Goal: Navigation & Orientation: Find specific page/section

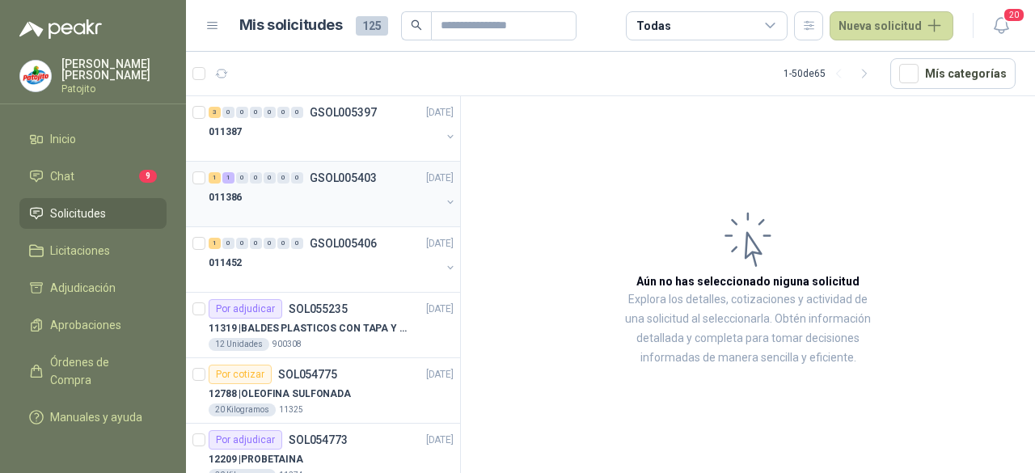
click at [278, 188] on div "011386" at bounding box center [325, 197] width 232 height 19
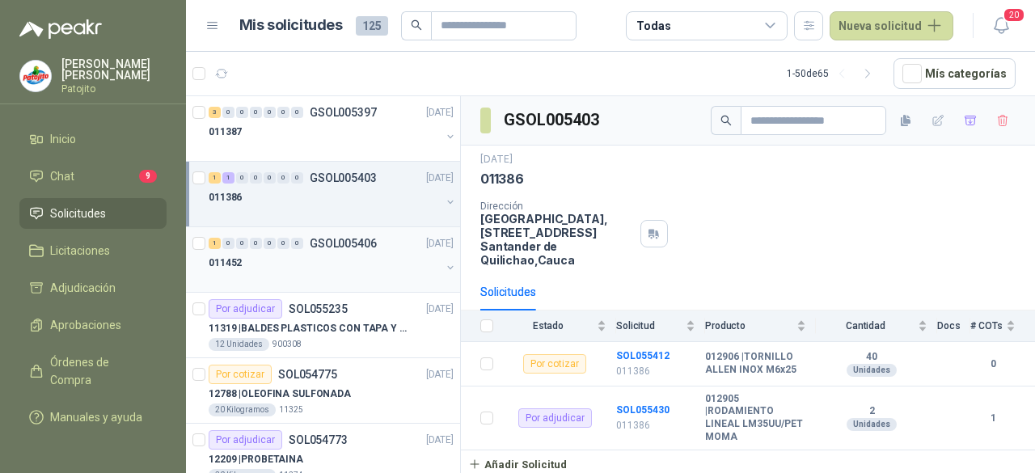
click at [306, 262] on div "011452" at bounding box center [325, 262] width 232 height 19
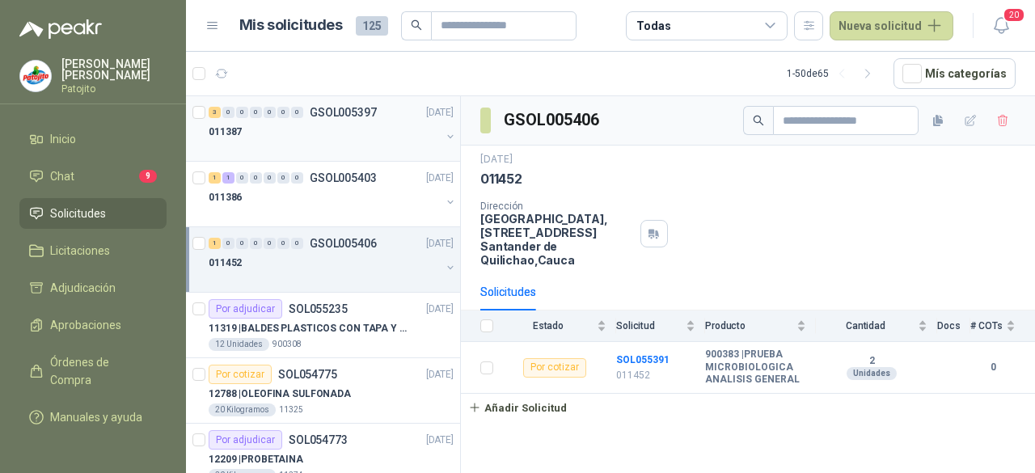
click at [318, 137] on div "011387" at bounding box center [325, 131] width 232 height 19
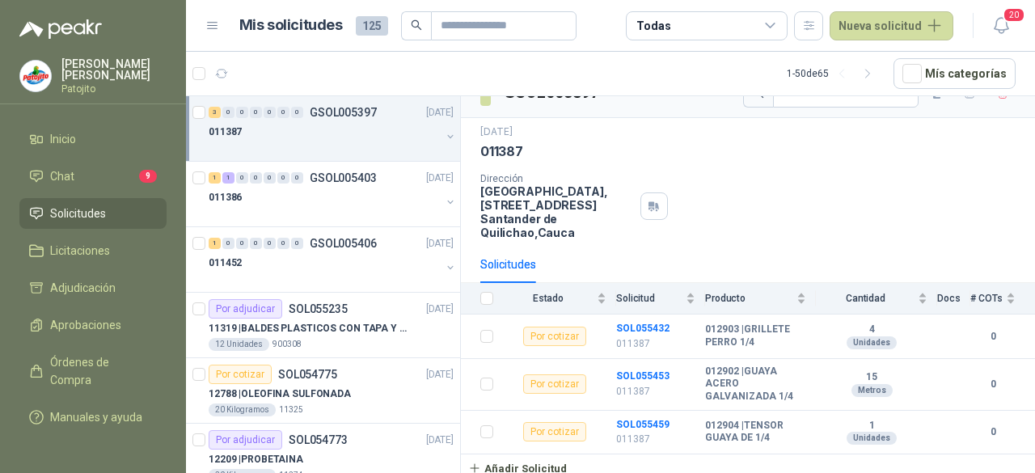
click at [320, 116] on p "GSOL005397" at bounding box center [343, 112] width 67 height 11
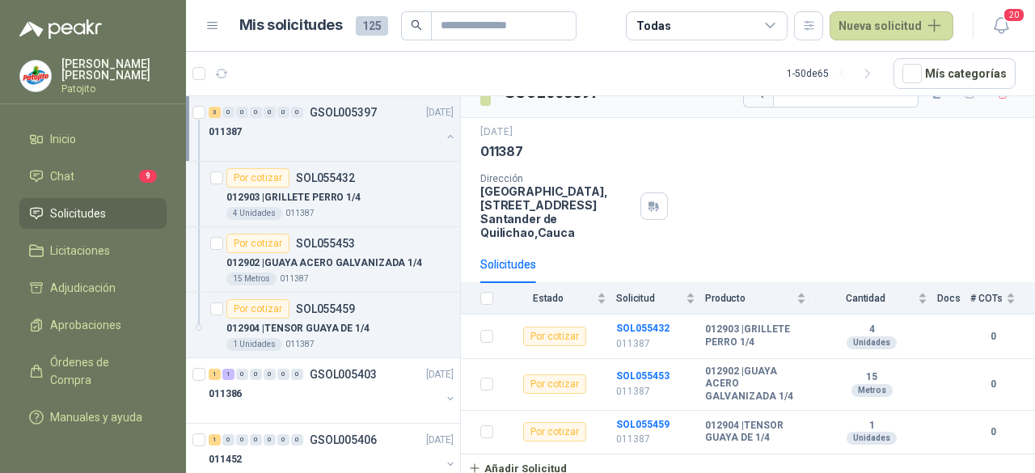
scroll to position [5, 0]
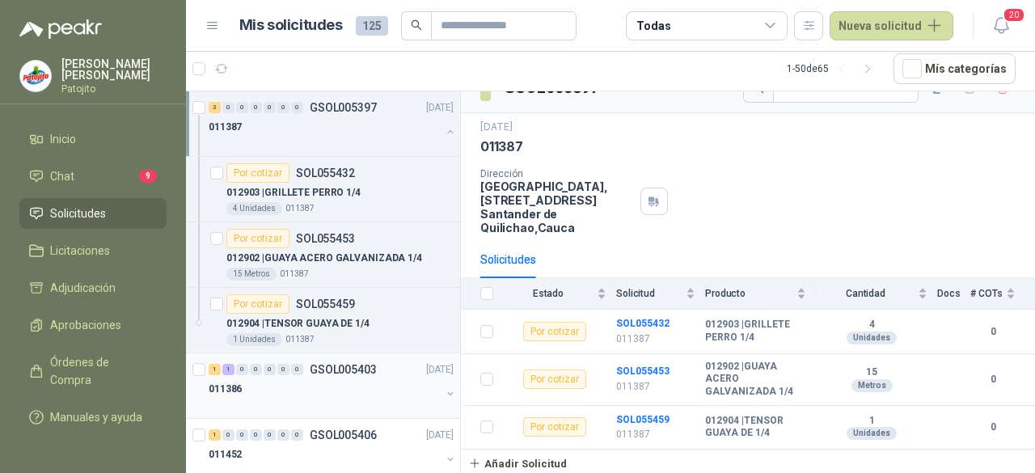
click at [310, 389] on div "011386" at bounding box center [325, 388] width 232 height 19
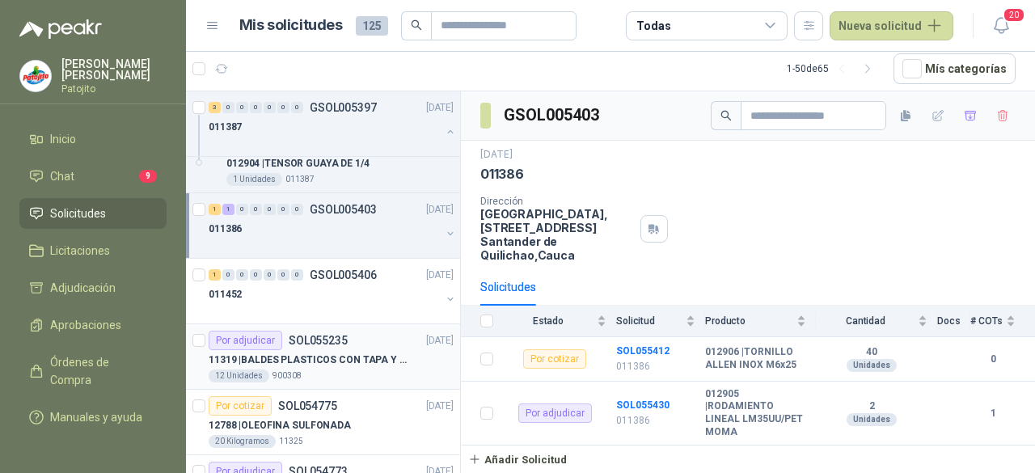
scroll to position [162, 0]
click at [312, 291] on div "011452" at bounding box center [325, 292] width 232 height 19
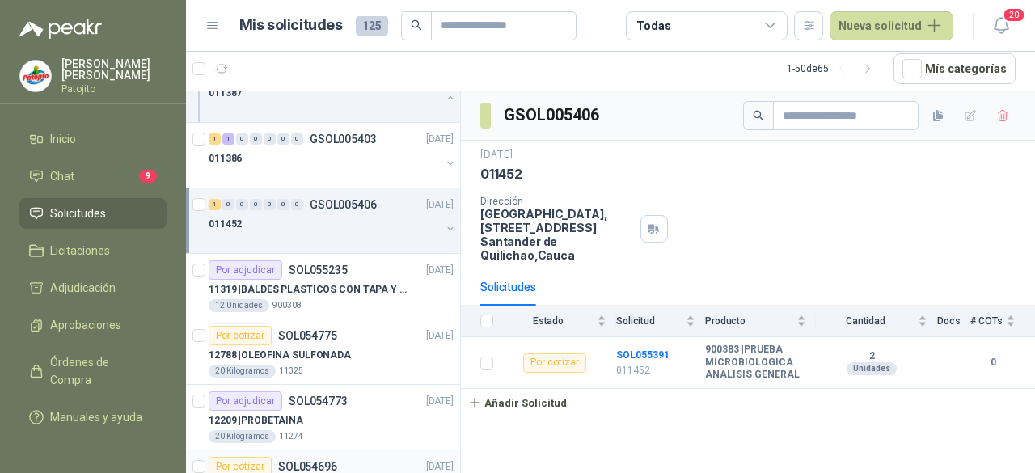
scroll to position [323, 0]
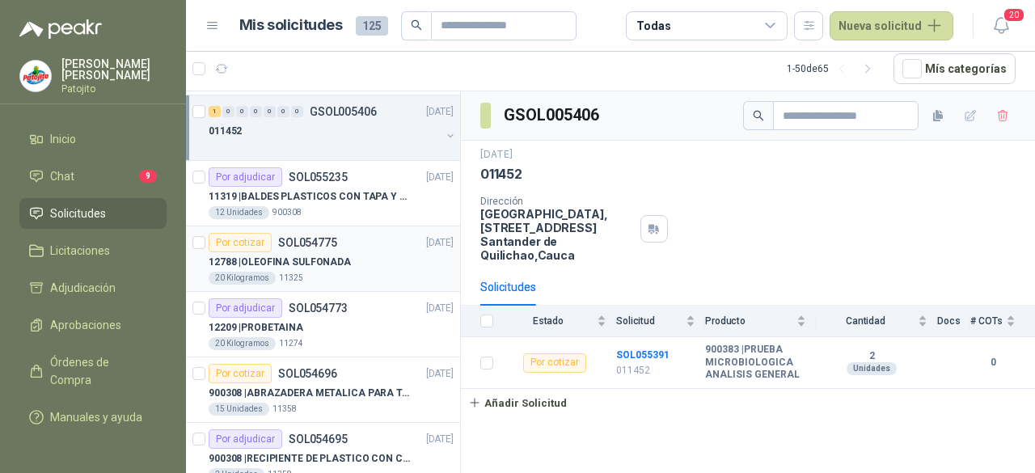
click at [335, 255] on p "12788 | OLEOFINA SULFONADA" at bounding box center [280, 262] width 142 height 15
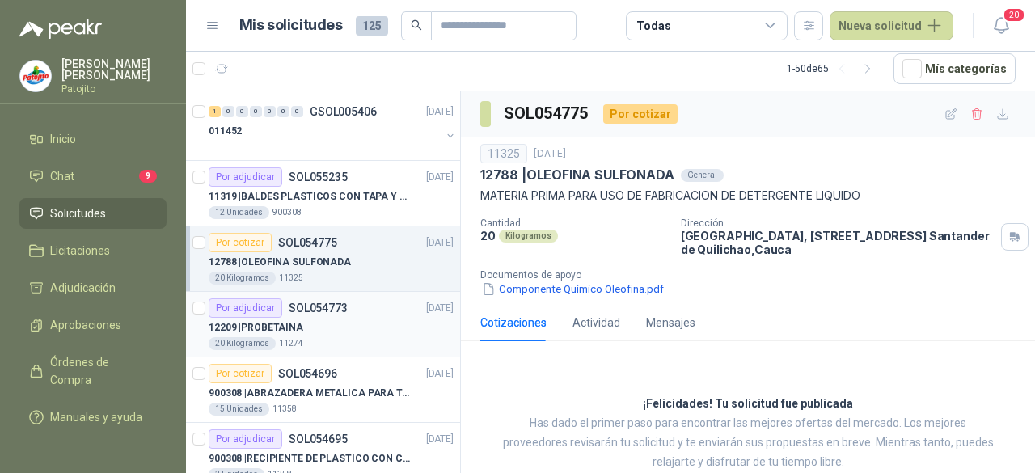
click at [336, 328] on div "12209 | PROBETAINA" at bounding box center [331, 327] width 245 height 19
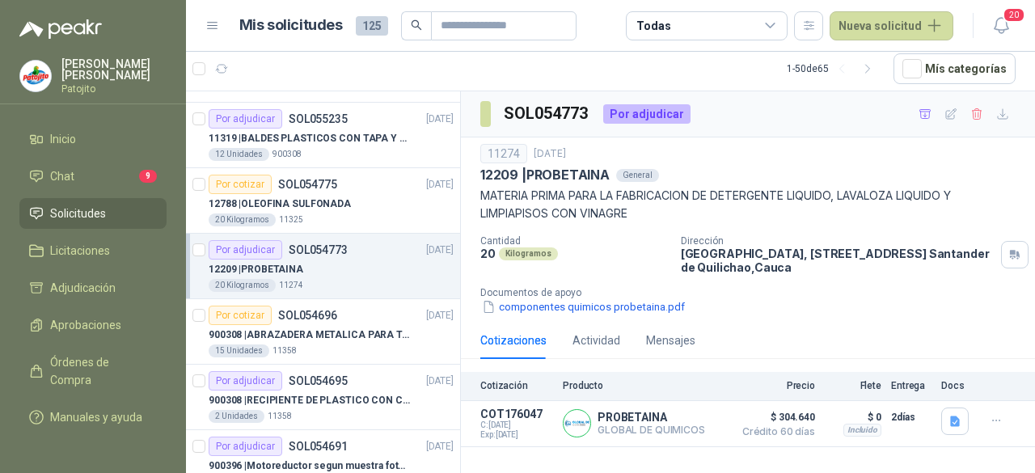
scroll to position [404, 0]
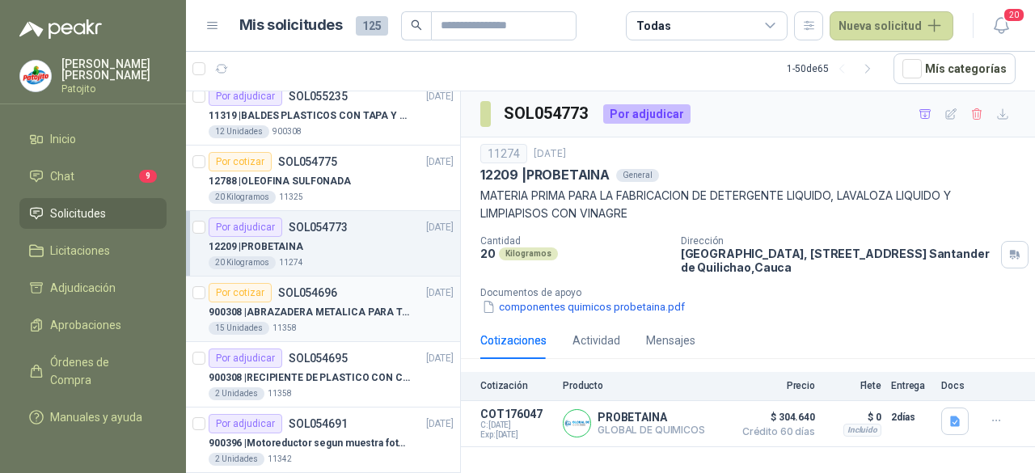
click at [298, 302] on div "900308 | ABRAZADERA METALICA PARA TAPA DE TAMBOR DE PLASTICO DE 50 LT" at bounding box center [331, 311] width 245 height 19
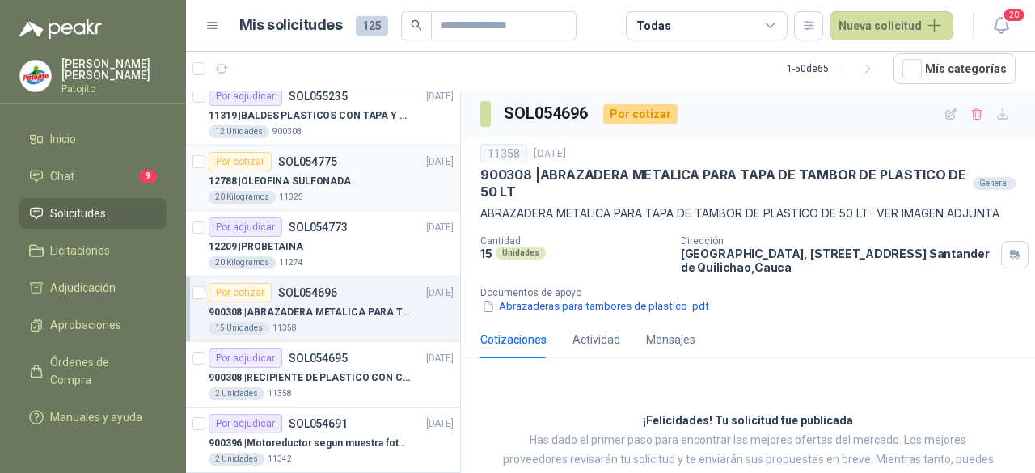
click at [306, 167] on div "Por cotizar SOL054775" at bounding box center [273, 161] width 129 height 19
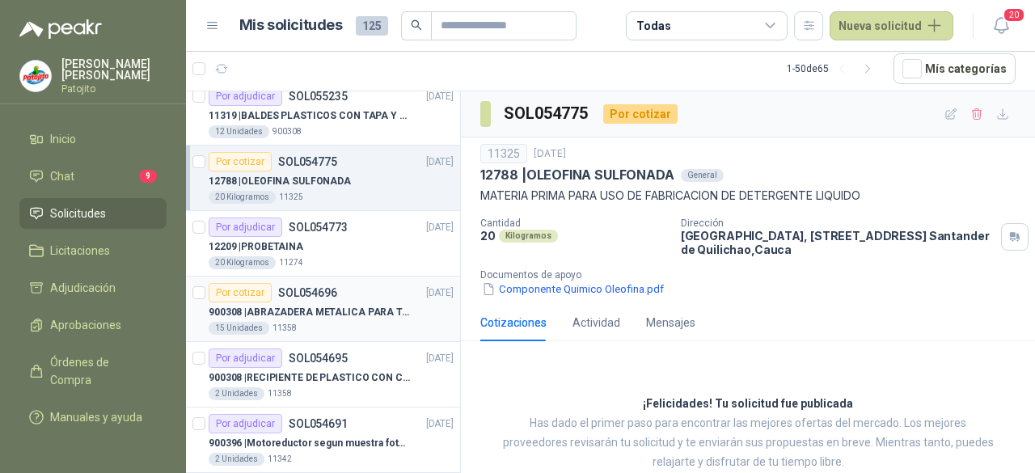
click at [329, 296] on div "Por cotizar SOL054696" at bounding box center [273, 292] width 129 height 19
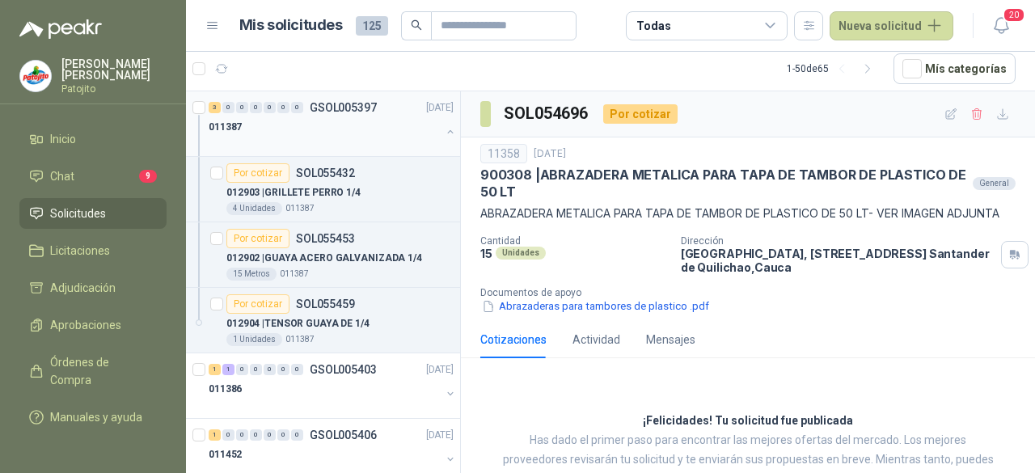
click at [257, 122] on div "011387" at bounding box center [325, 126] width 232 height 19
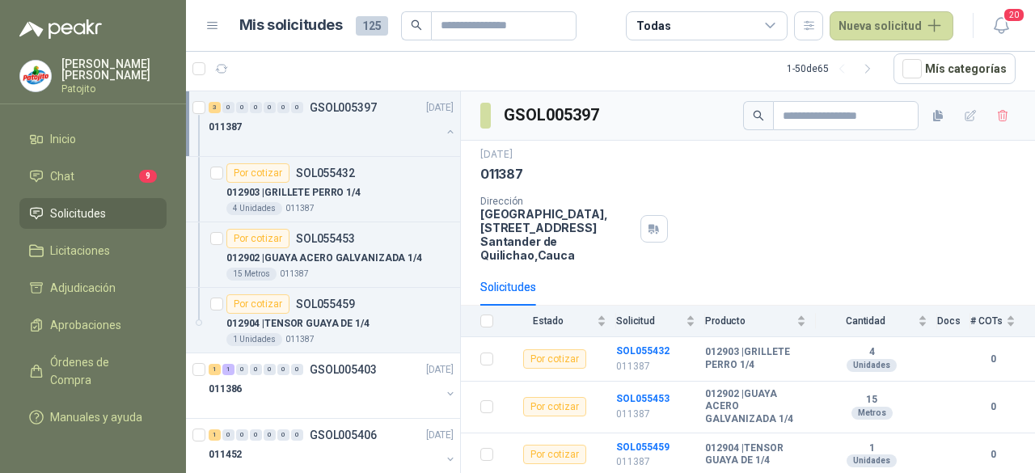
click at [230, 137] on div at bounding box center [325, 143] width 232 height 13
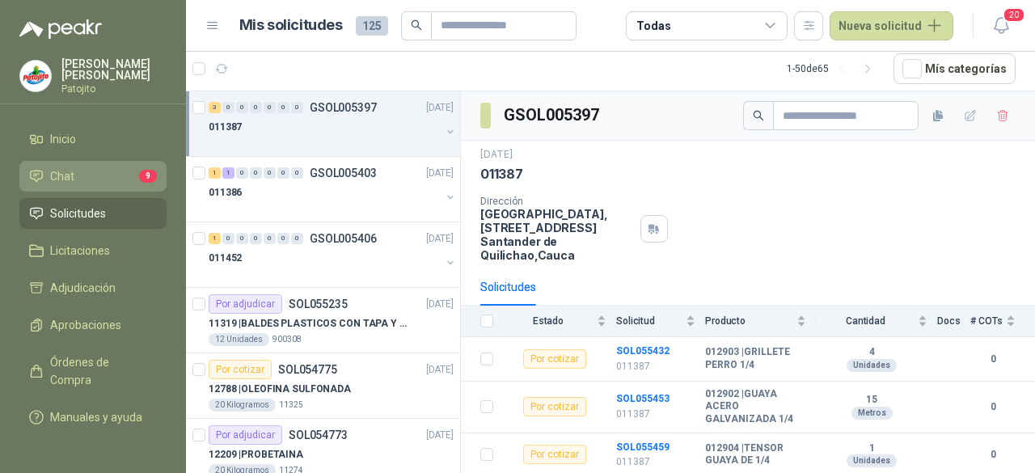
click at [99, 175] on li "Chat 9" at bounding box center [93, 176] width 128 height 18
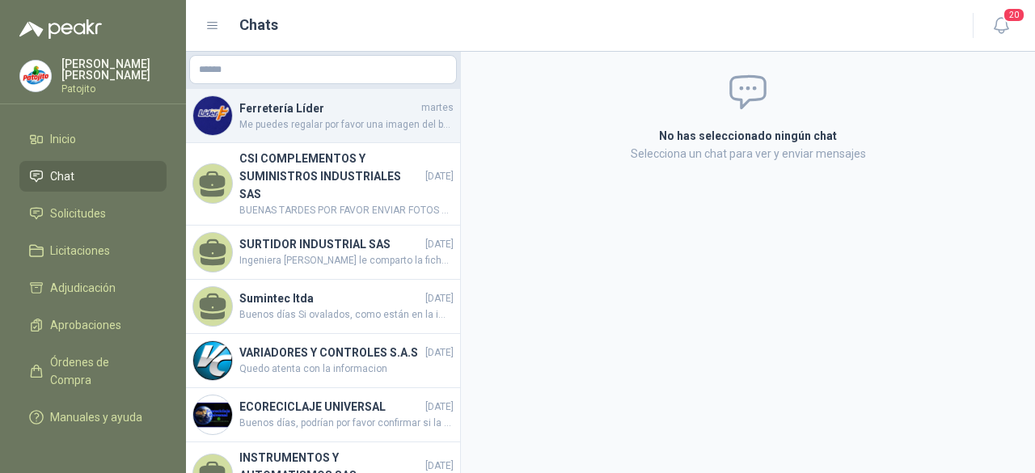
click at [403, 116] on h4 "Ferretería Líder" at bounding box center [328, 108] width 179 height 18
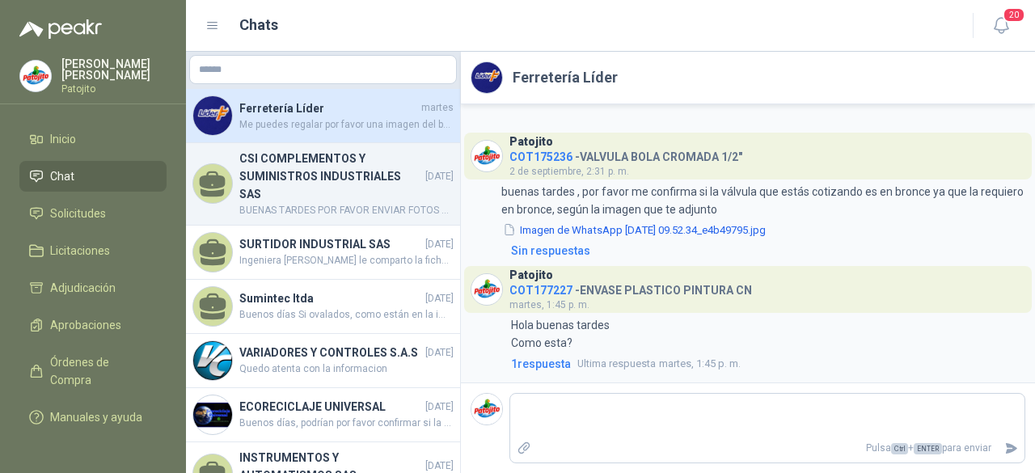
click at [354, 166] on h4 "CSI COMPLEMENTOS Y SUMINISTROS INDUSTRIALES SAS" at bounding box center [330, 176] width 183 height 53
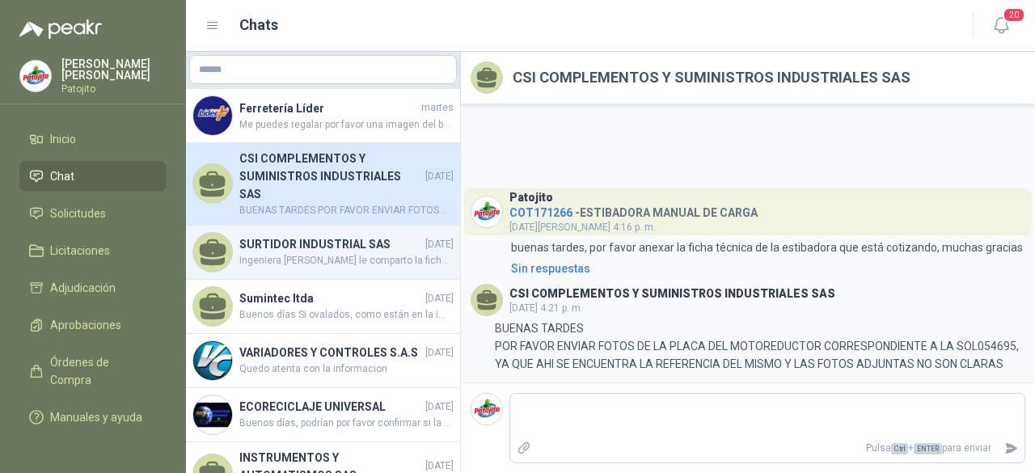
click at [315, 255] on span "Ingeniera [PERSON_NAME] le comparto la ficha técnica de la caja reductora" at bounding box center [346, 260] width 214 height 15
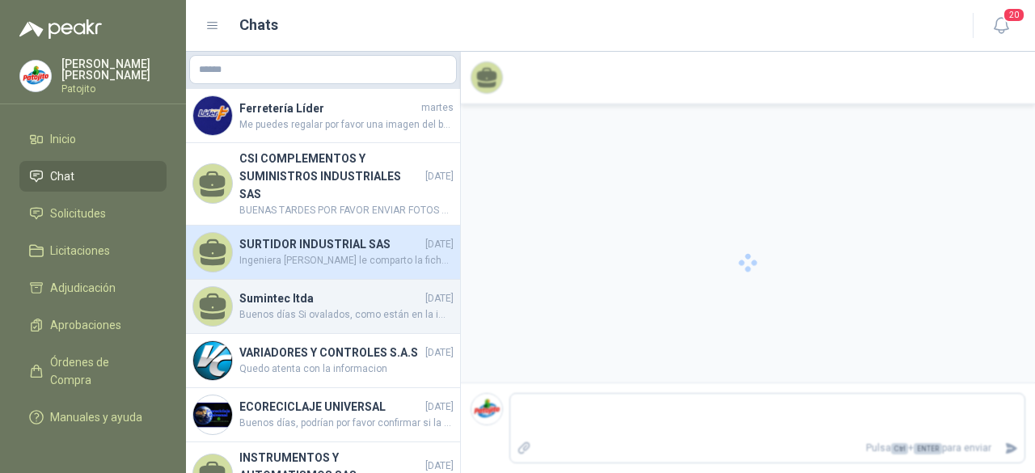
scroll to position [49, 0]
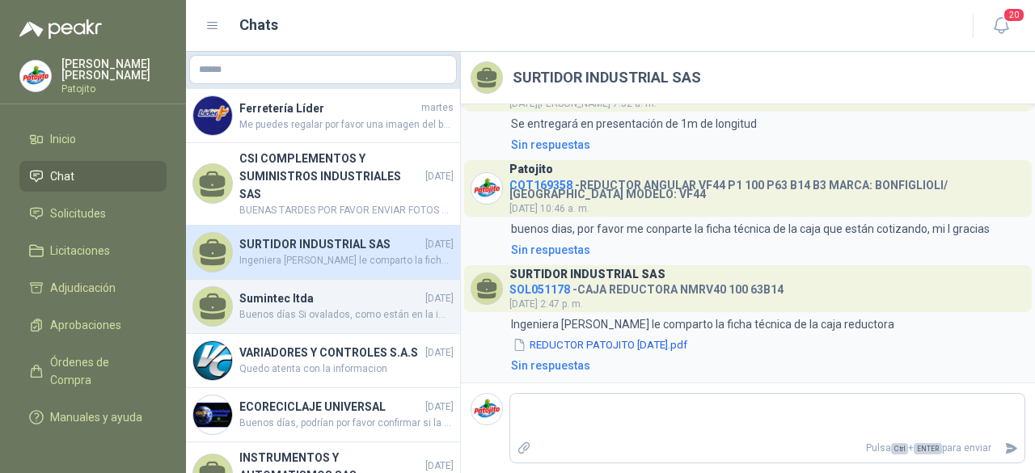
click at [302, 295] on h4 "Sumintec ltda" at bounding box center [330, 298] width 183 height 18
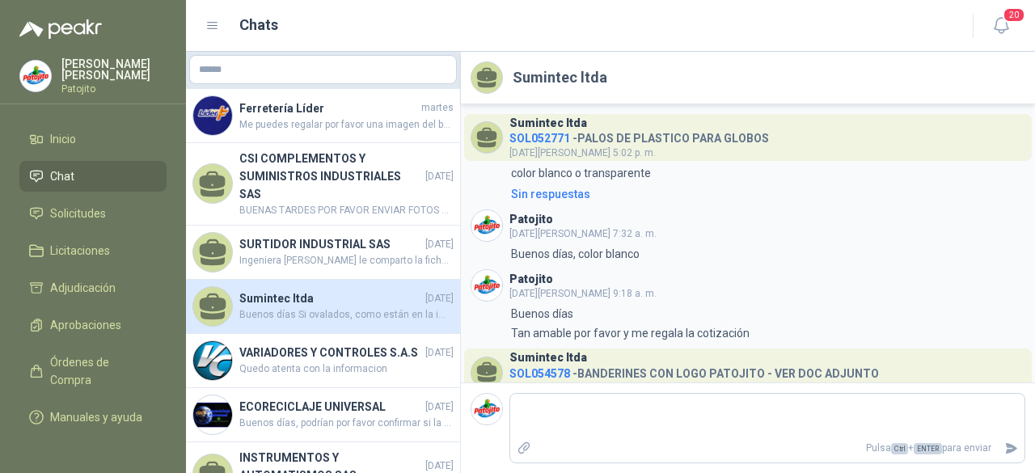
scroll to position [158, 0]
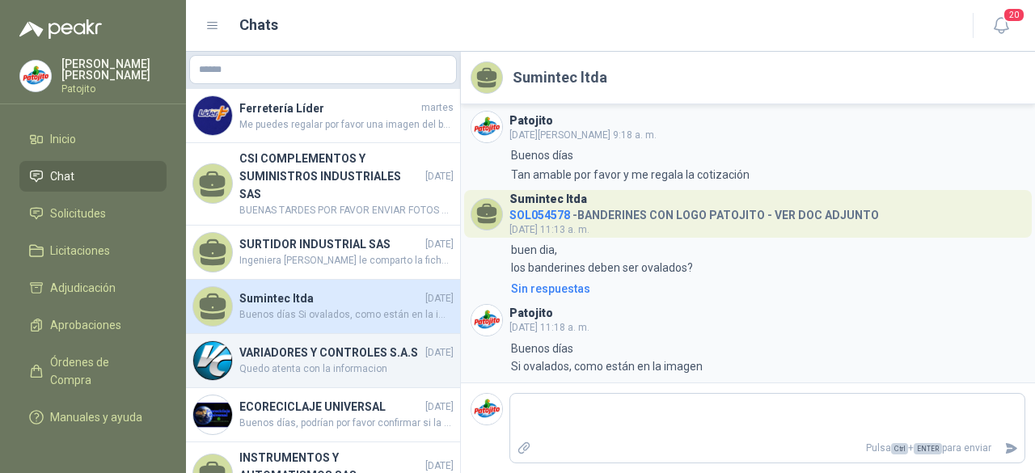
click at [297, 348] on h4 "VARIADORES Y CONTROLES S.A.S" at bounding box center [330, 353] width 183 height 18
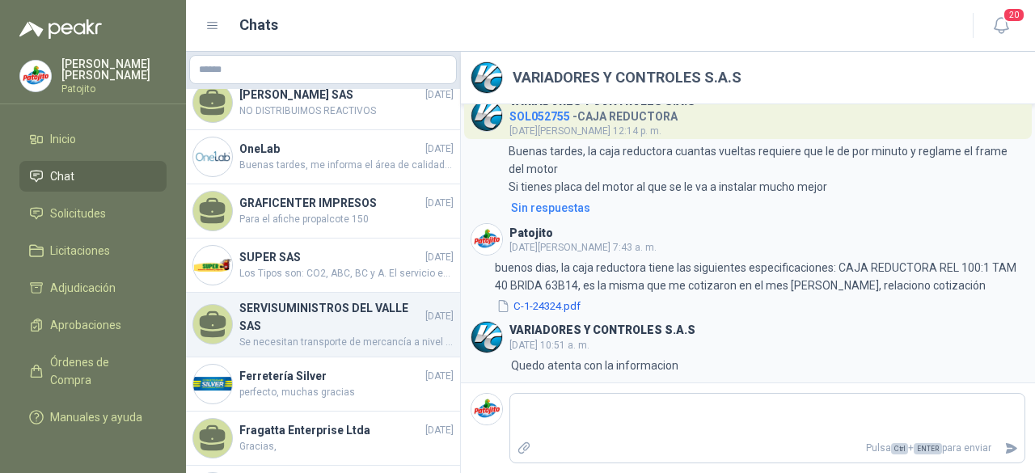
scroll to position [647, 0]
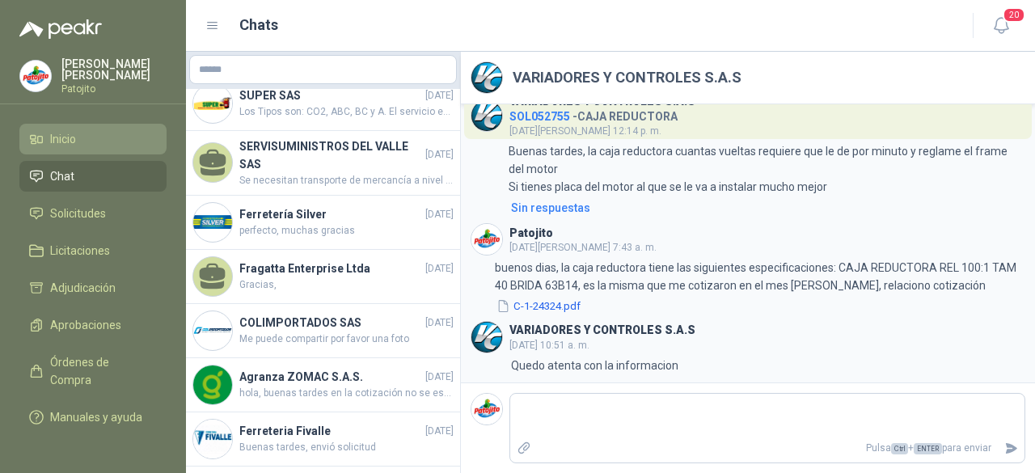
click at [107, 138] on li "Inicio" at bounding box center [93, 139] width 128 height 18
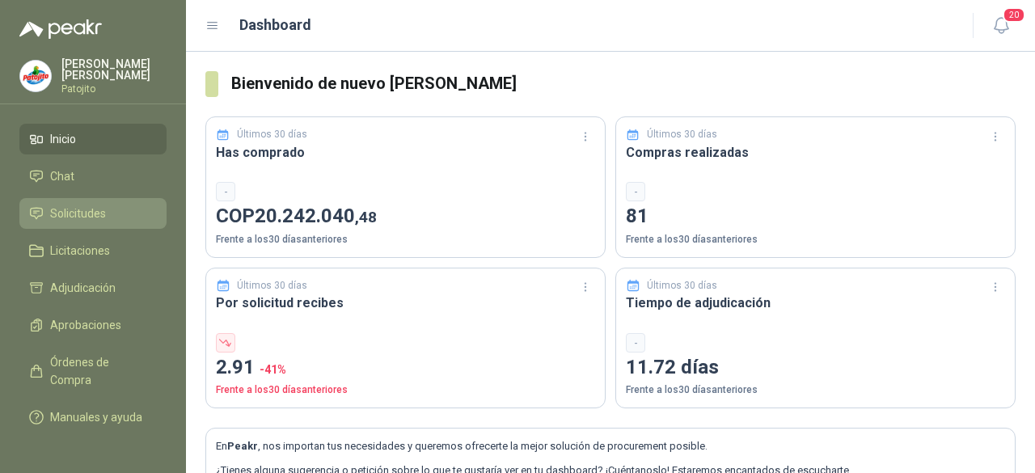
click at [84, 205] on span "Solicitudes" at bounding box center [78, 213] width 56 height 18
